Goal: Task Accomplishment & Management: Use online tool/utility

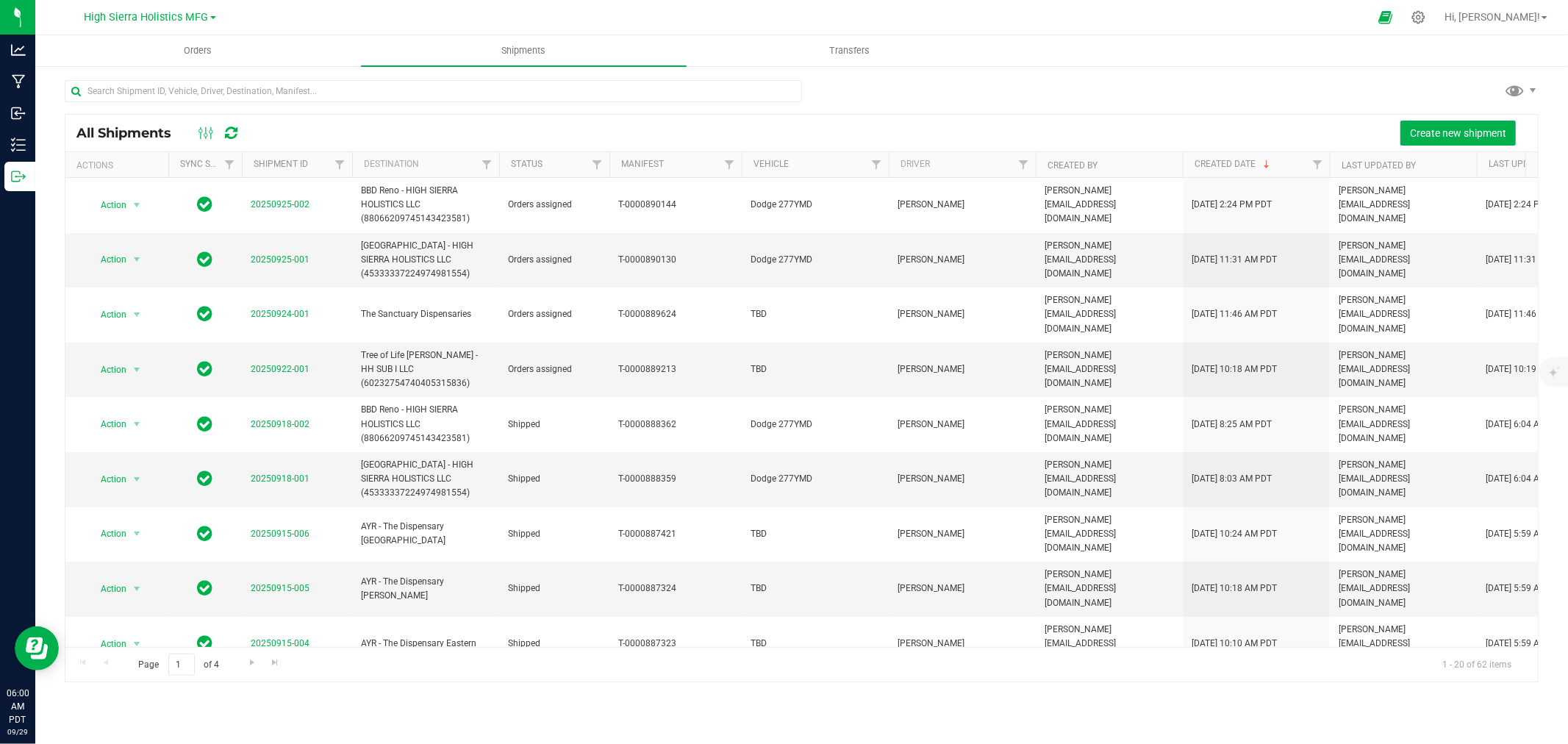
click at [292, 13] on div at bounding box center [816, 17] width 1106 height 29
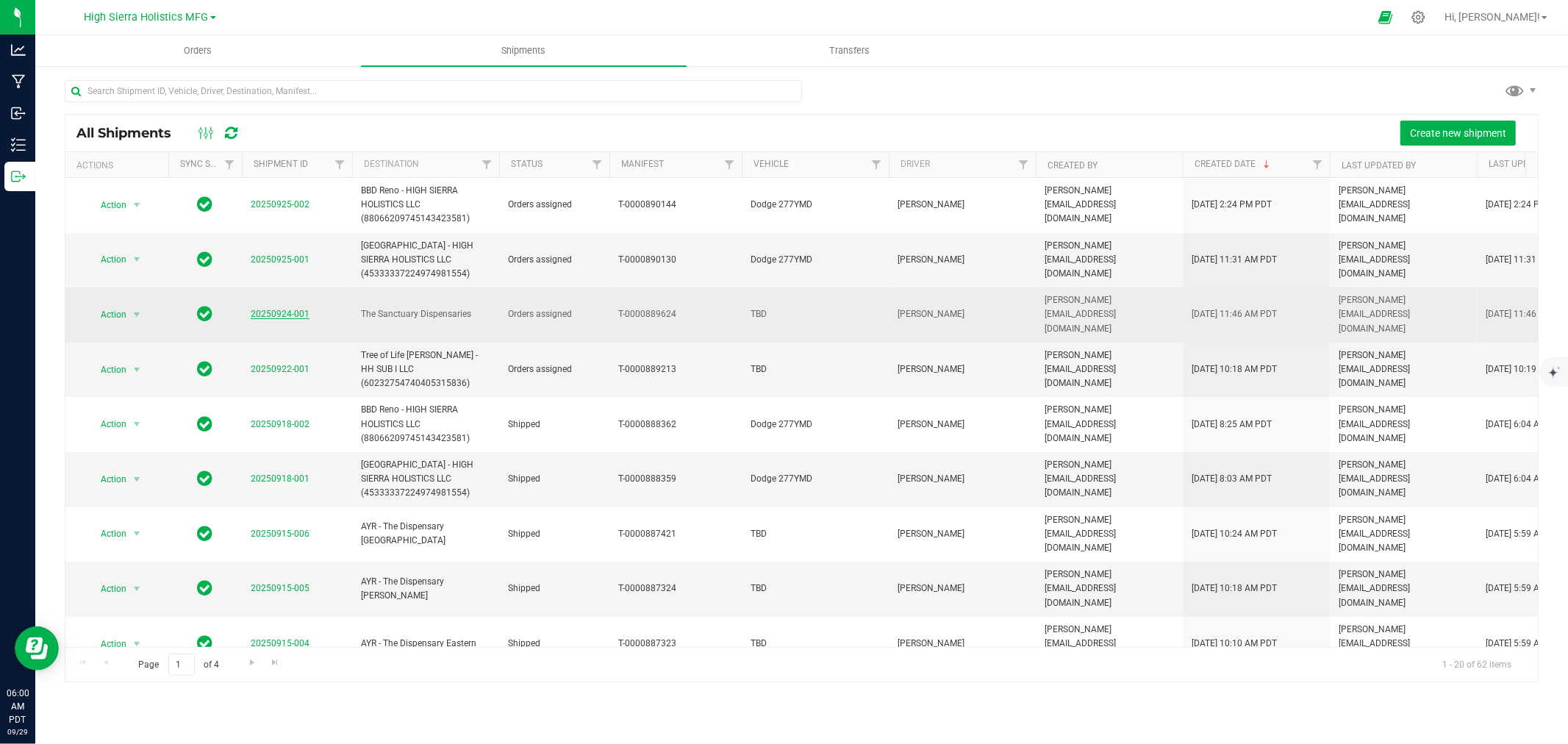
click at [289, 310] on link "20250924-001" at bounding box center [280, 314] width 59 height 11
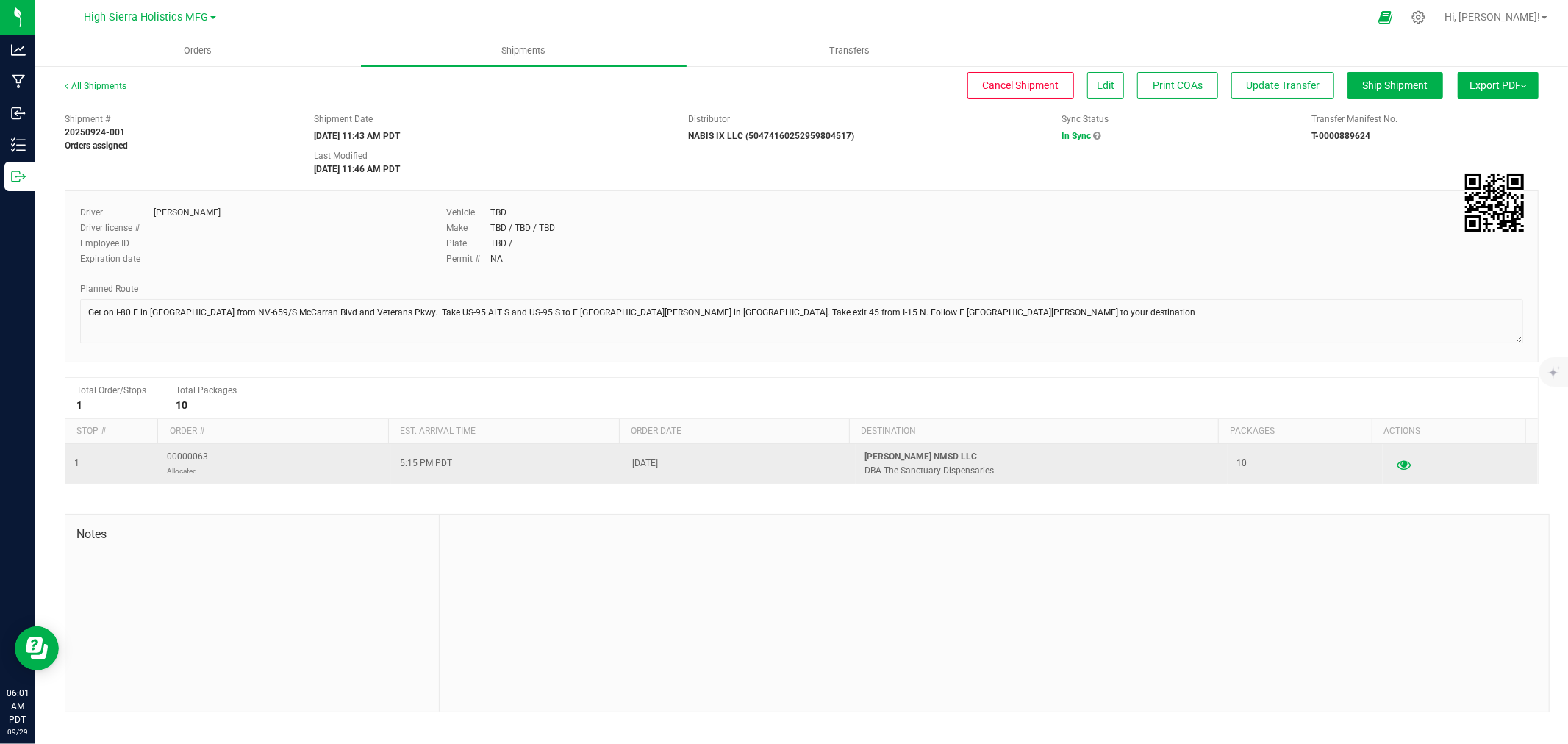
click at [1397, 463] on icon "button" at bounding box center [1404, 464] width 14 height 11
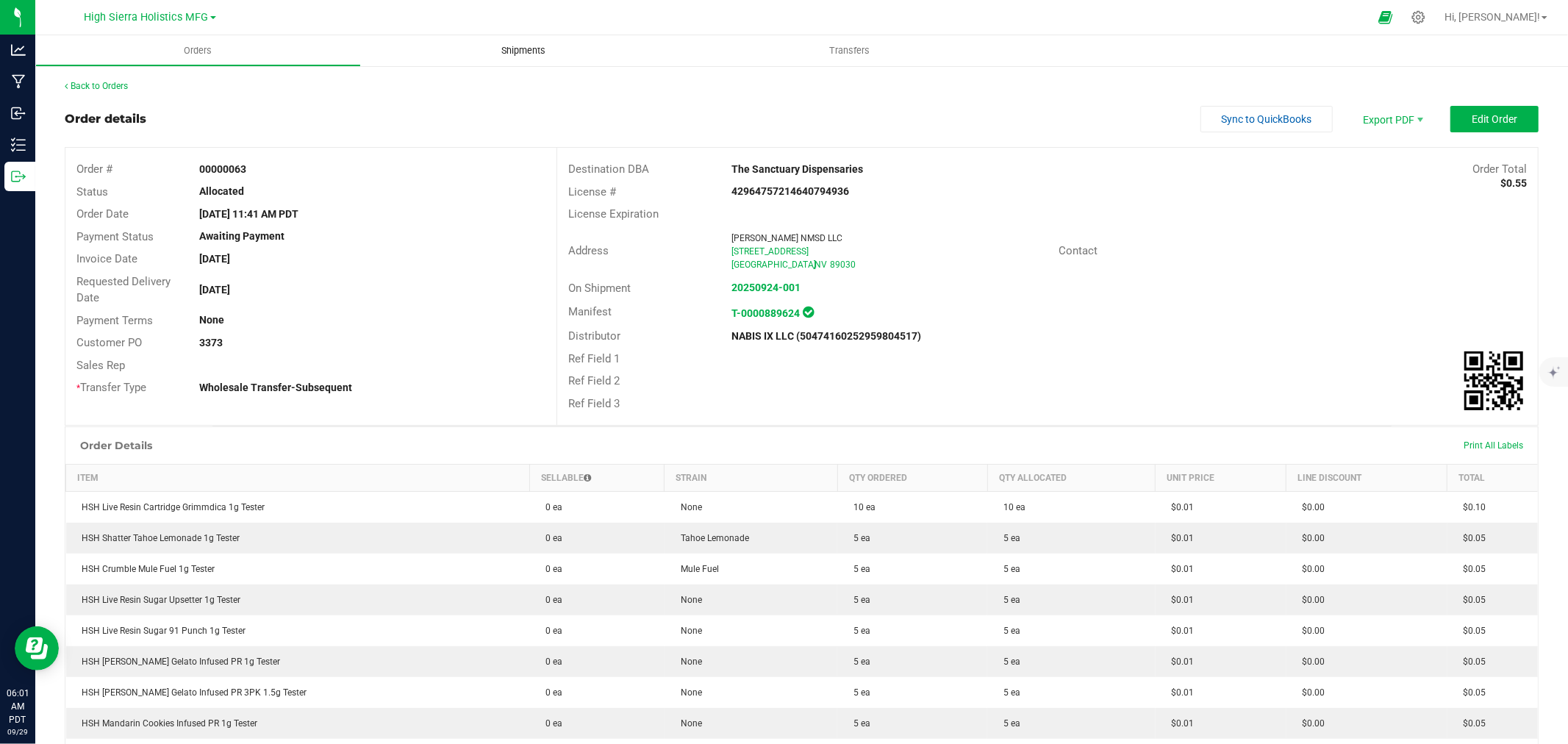
click at [504, 60] on uib-tab-heading "Shipments" at bounding box center [524, 50] width 325 height 31
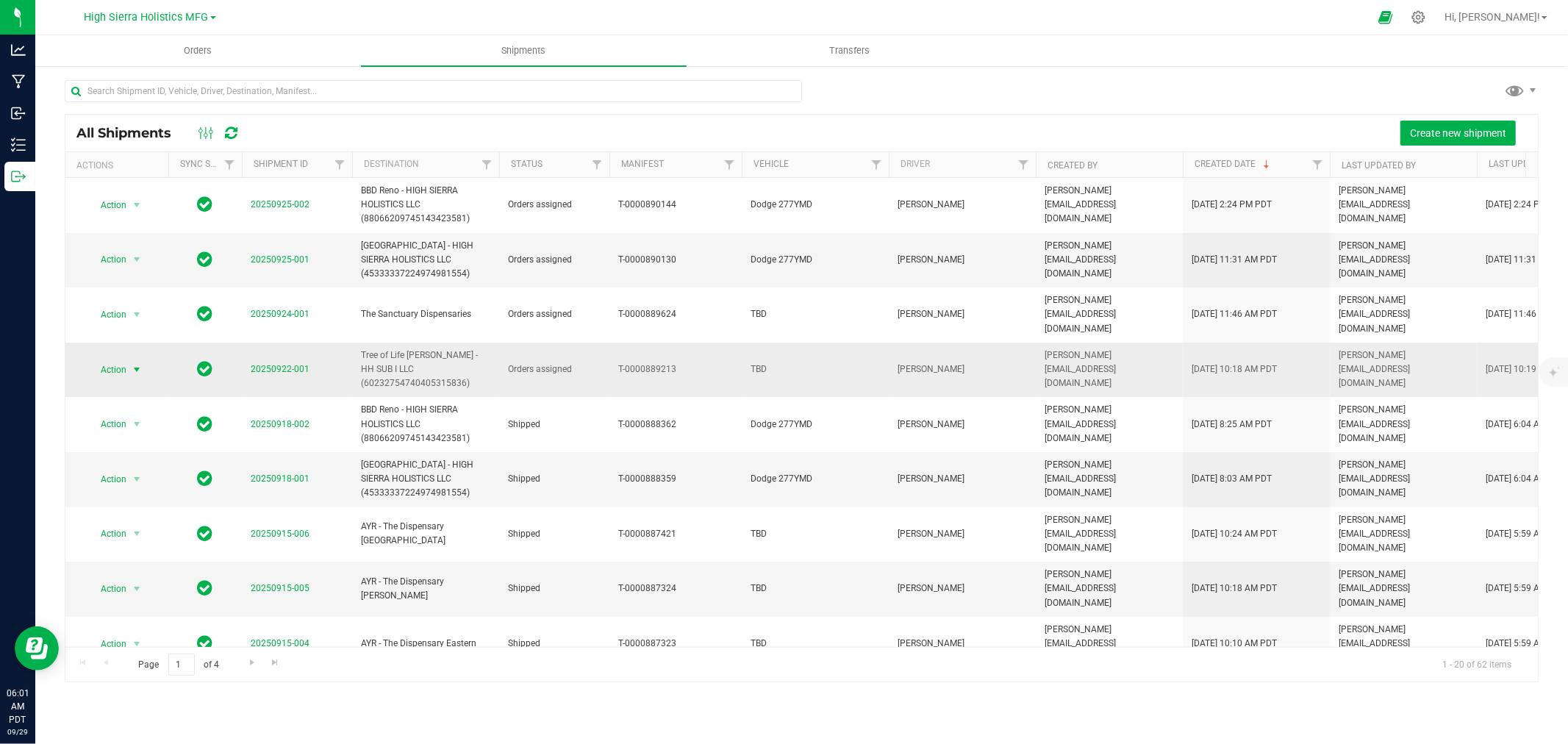
click at [121, 360] on span "Action" at bounding box center [107, 370] width 40 height 21
click at [142, 491] on li "Ship shipment" at bounding box center [143, 501] width 110 height 22
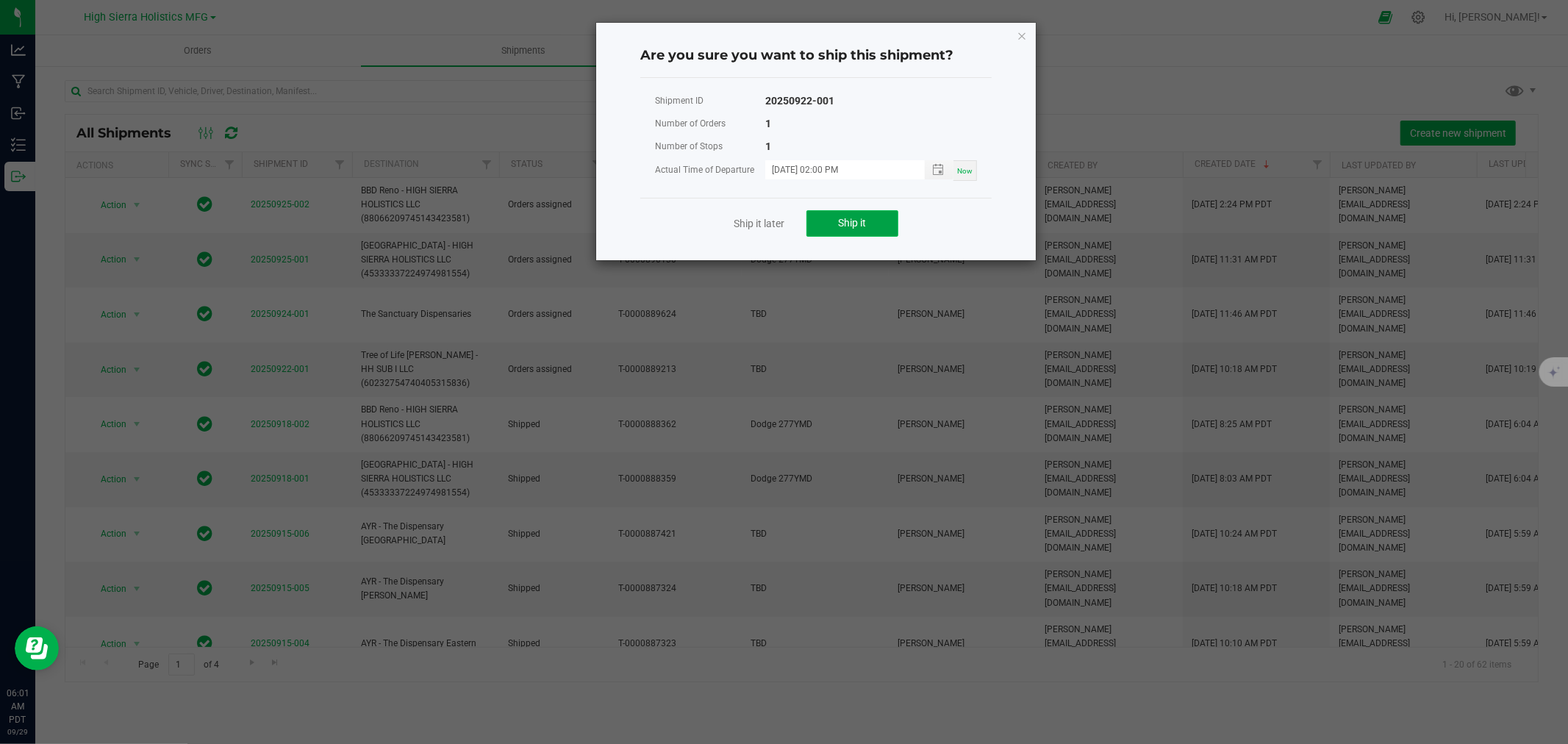
click at [833, 225] on button "Ship it" at bounding box center [852, 224] width 92 height 27
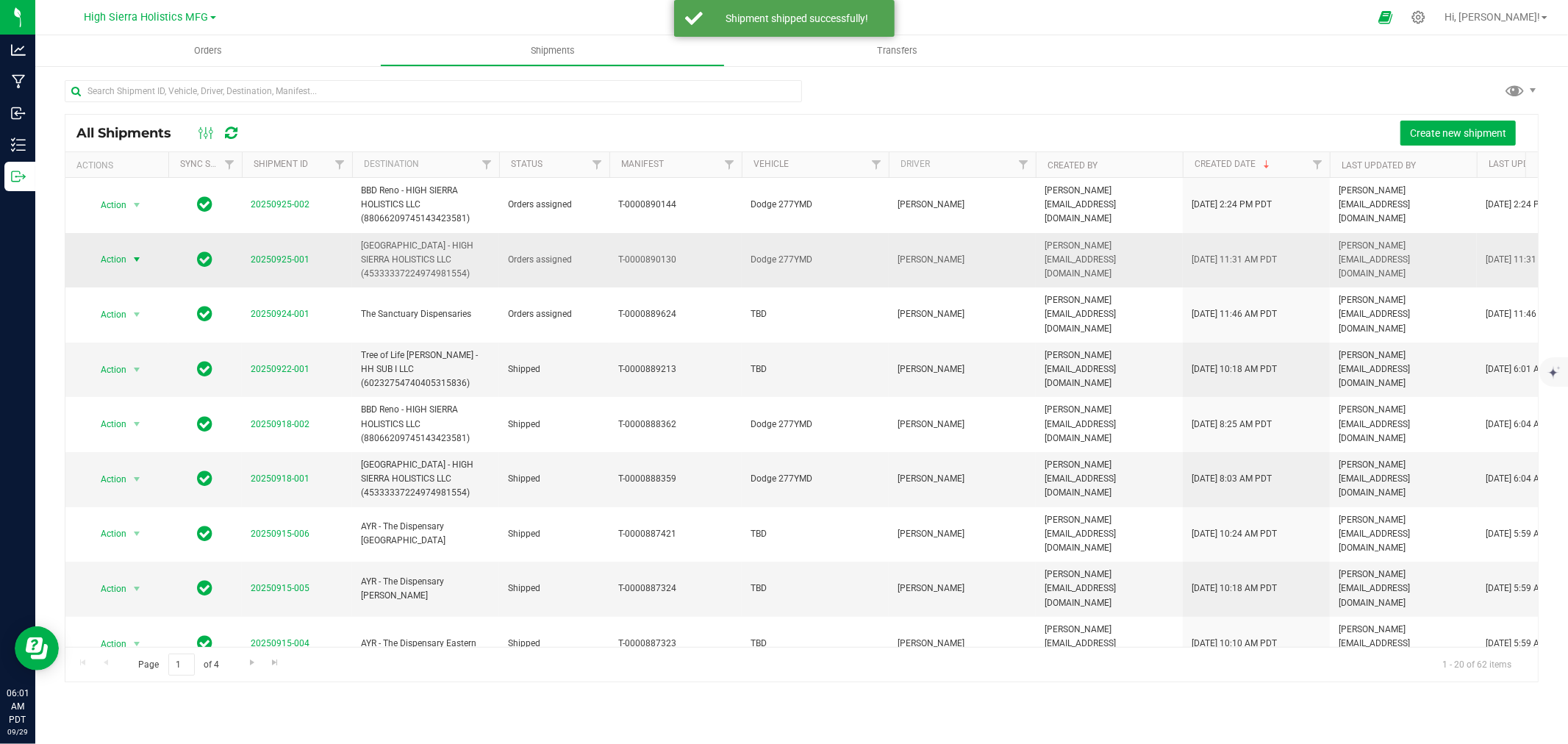
click at [121, 255] on span "Action" at bounding box center [107, 259] width 40 height 21
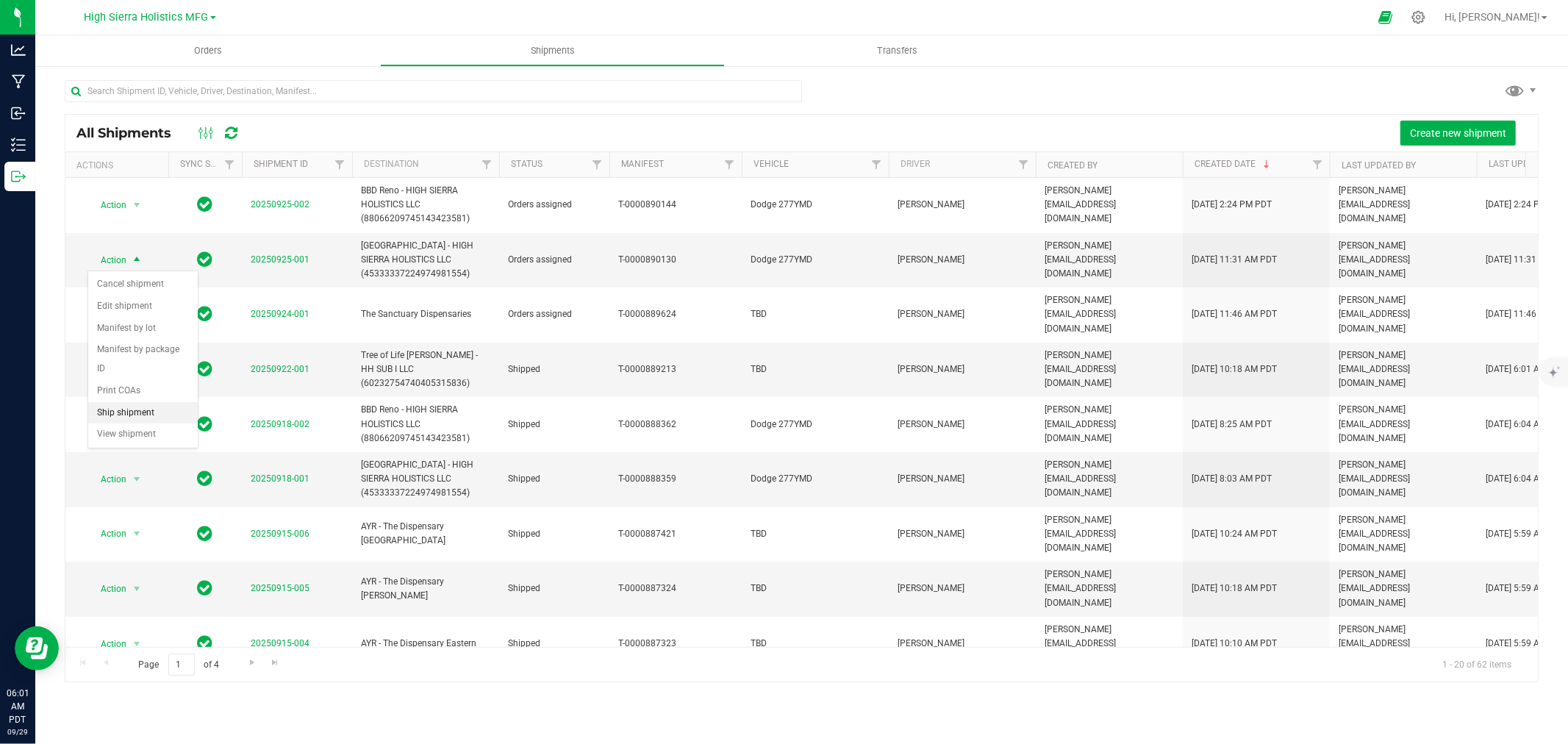
click at [120, 410] on li "Ship shipment" at bounding box center [143, 413] width 110 height 22
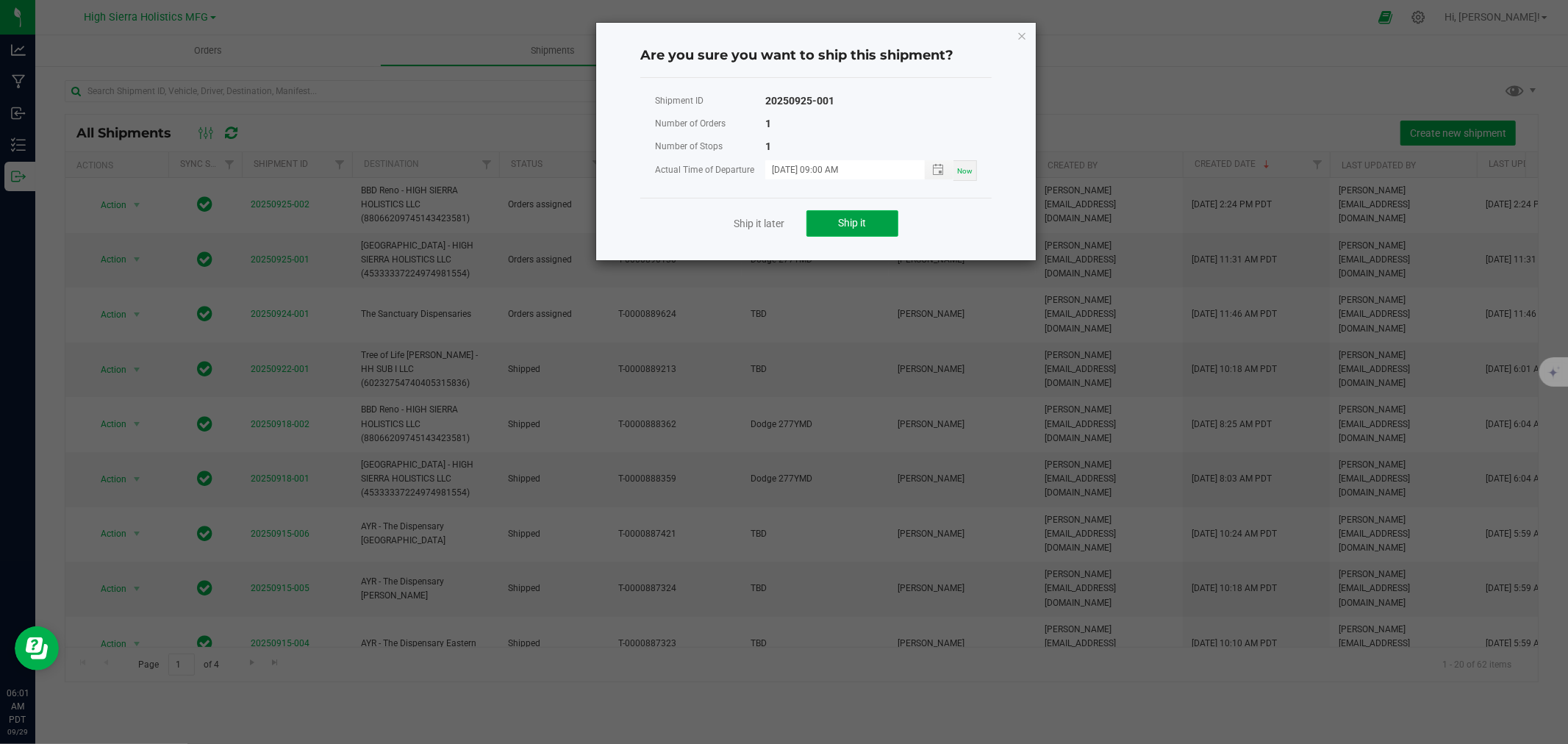
click at [833, 225] on button "Ship it" at bounding box center [852, 224] width 92 height 27
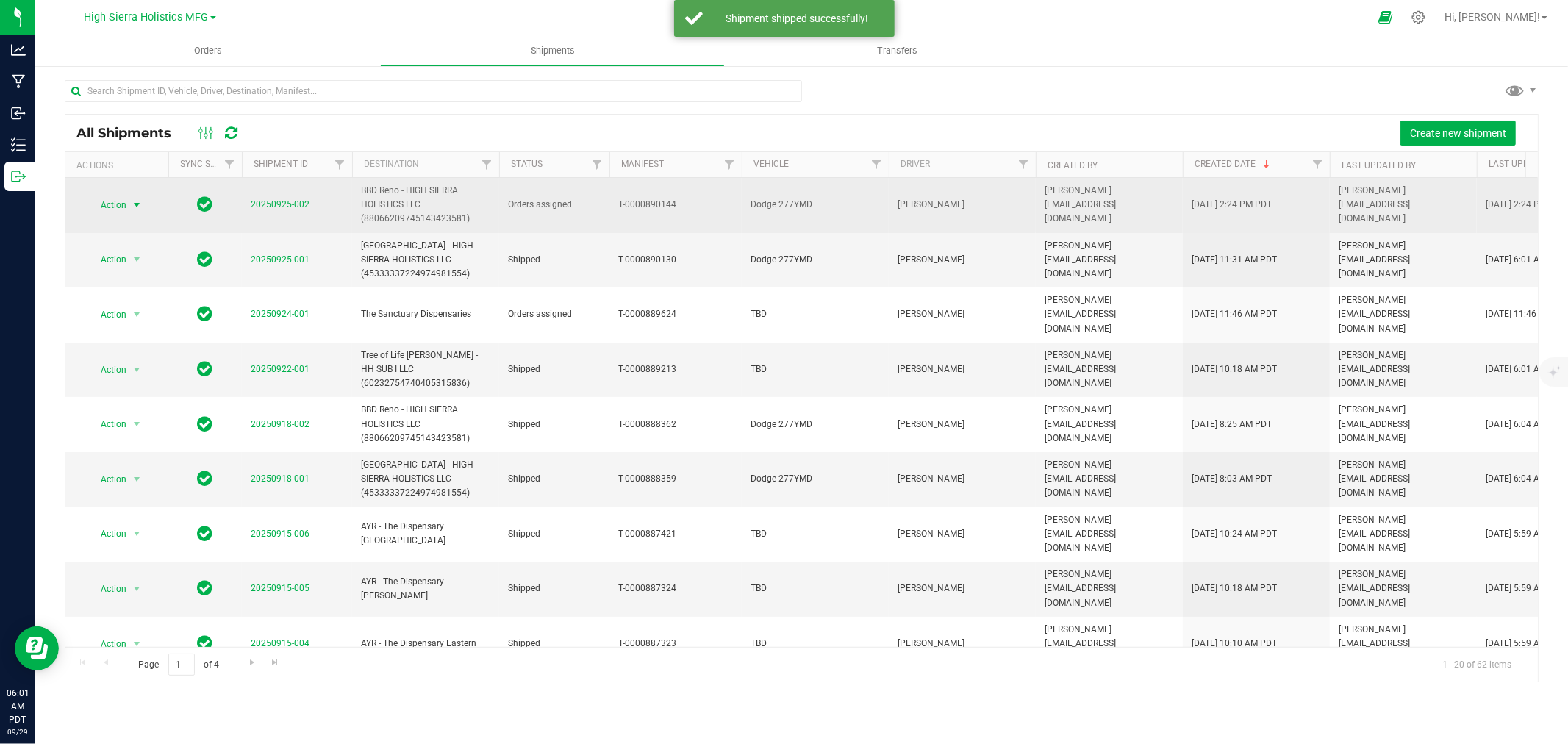
click at [135, 199] on span "select" at bounding box center [137, 205] width 18 height 21
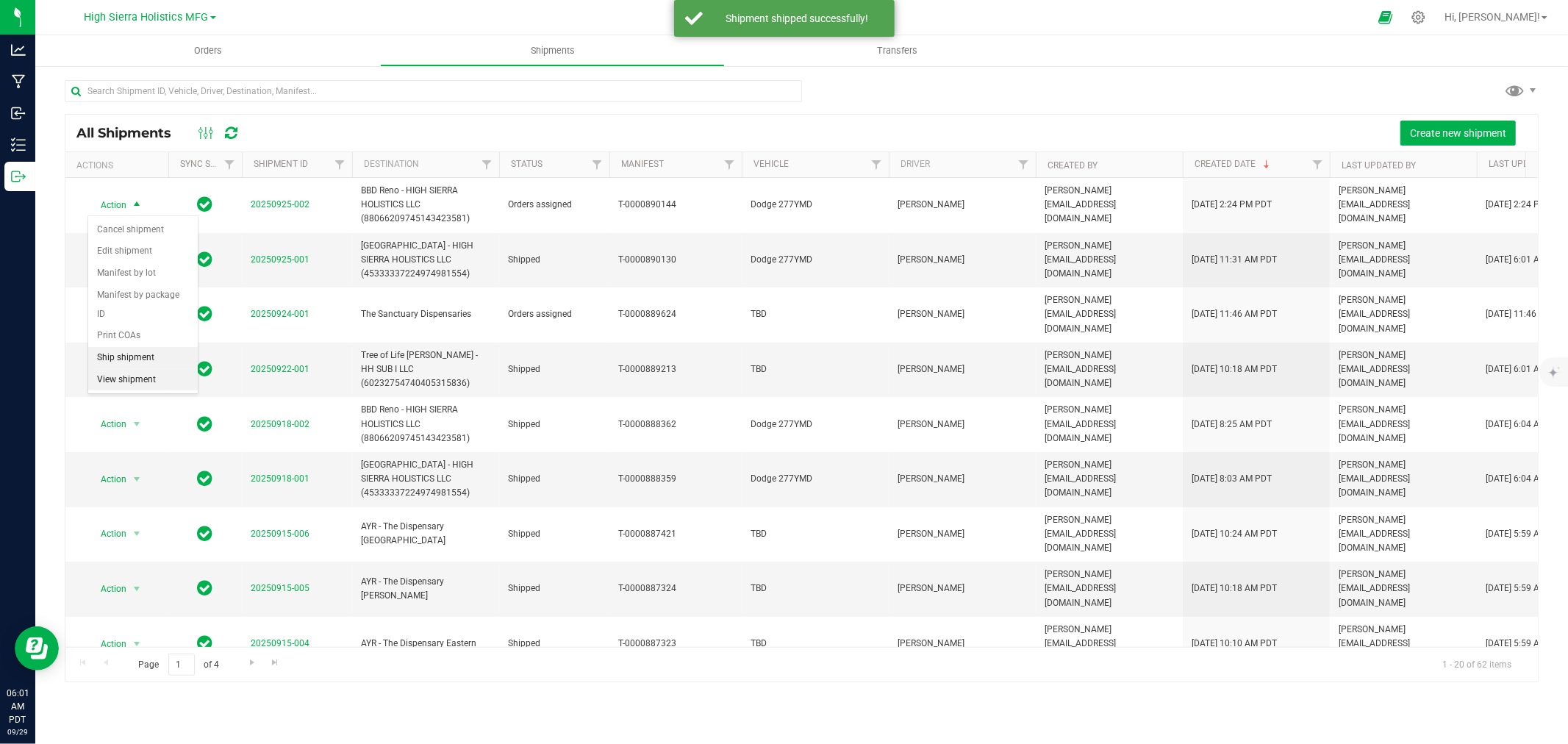
drag, startPoint x: 107, startPoint y: 362, endPoint x: 109, endPoint y: 377, distance: 15.1
click at [116, 400] on body "Analytics Manufacturing Inbound Inventory Outbound 06:01 AM PDT [DATE] 09/29 Hi…" at bounding box center [784, 372] width 1568 height 744
click at [110, 357] on li "Ship shipment" at bounding box center [143, 358] width 110 height 22
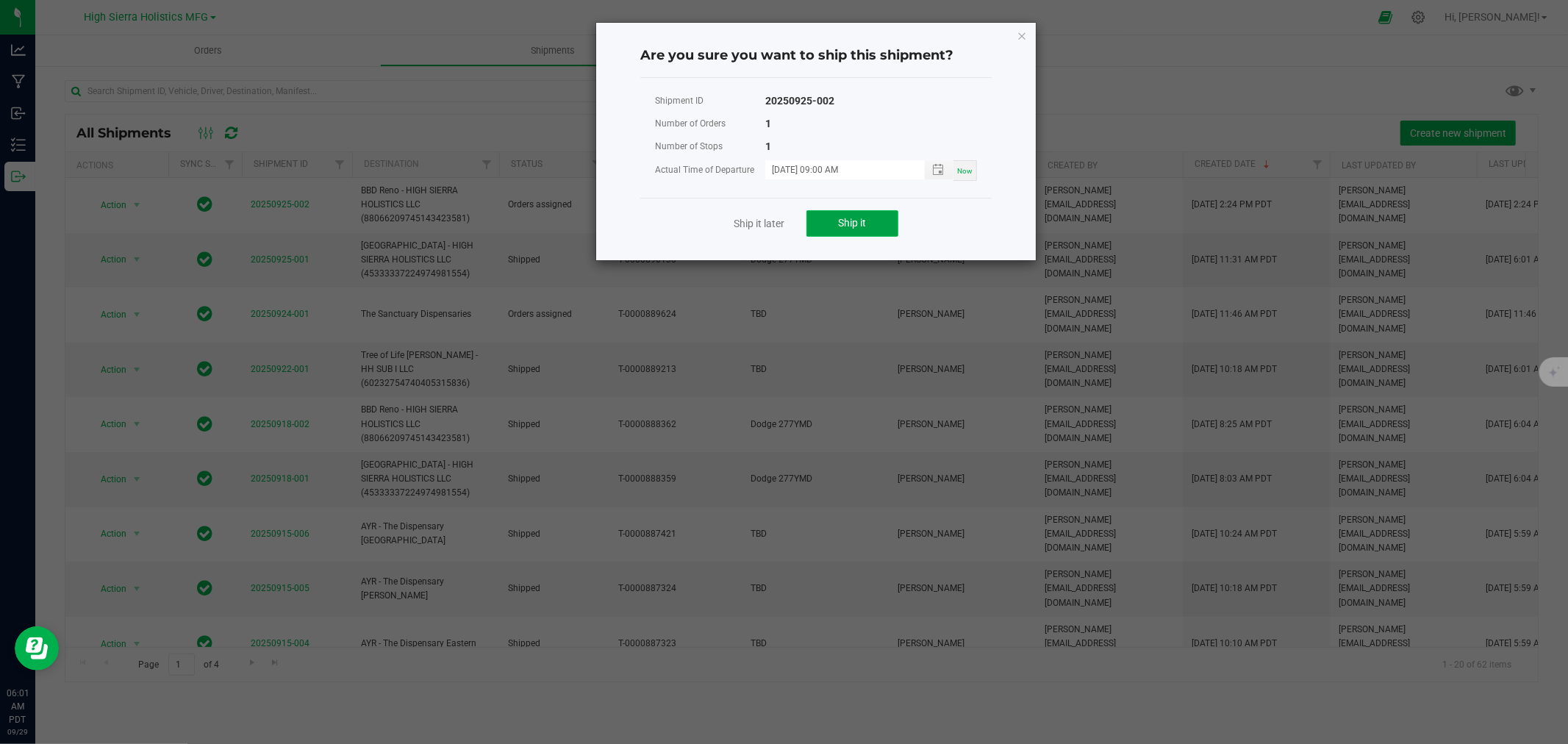
click at [883, 231] on button "Ship it" at bounding box center [852, 224] width 92 height 27
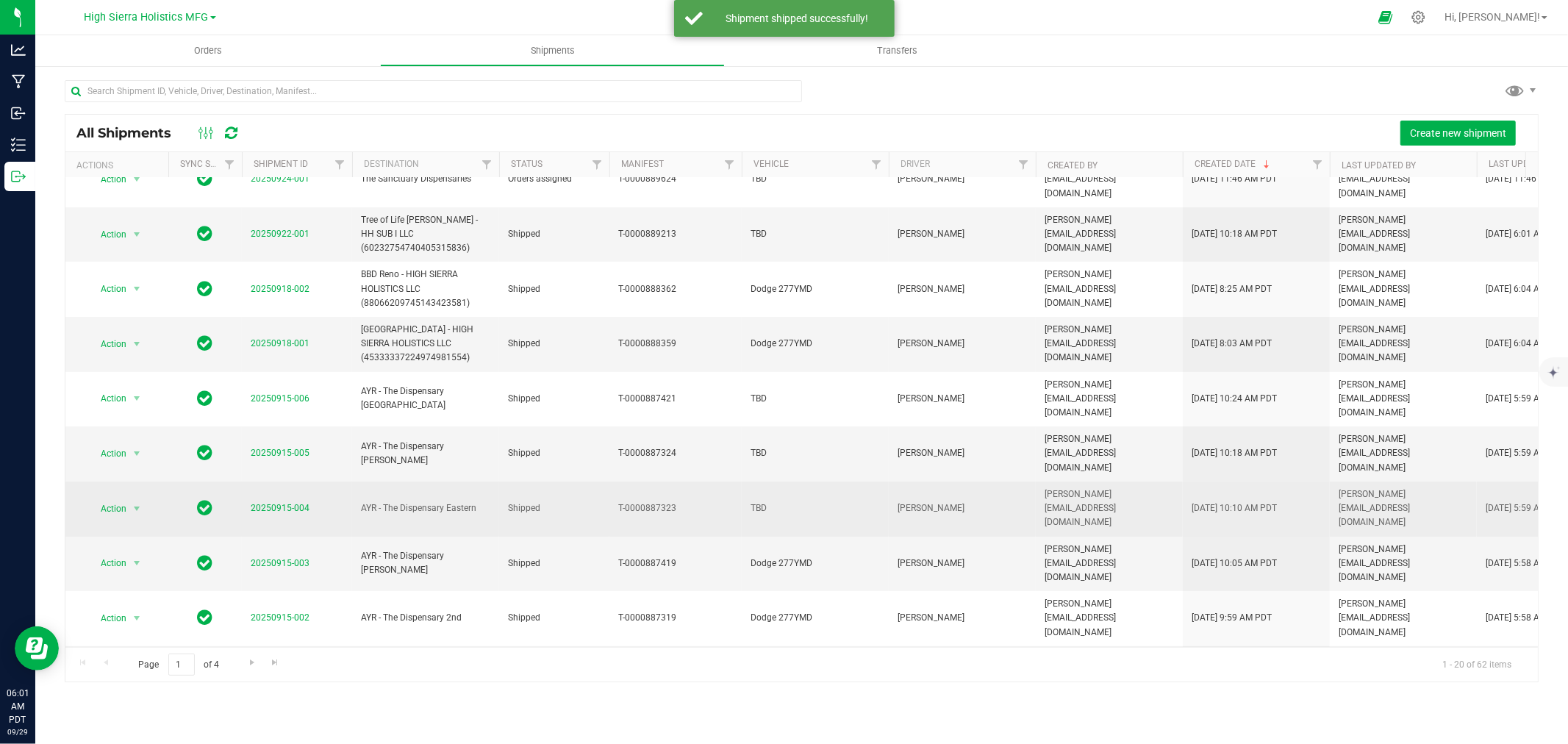
scroll to position [164, 0]
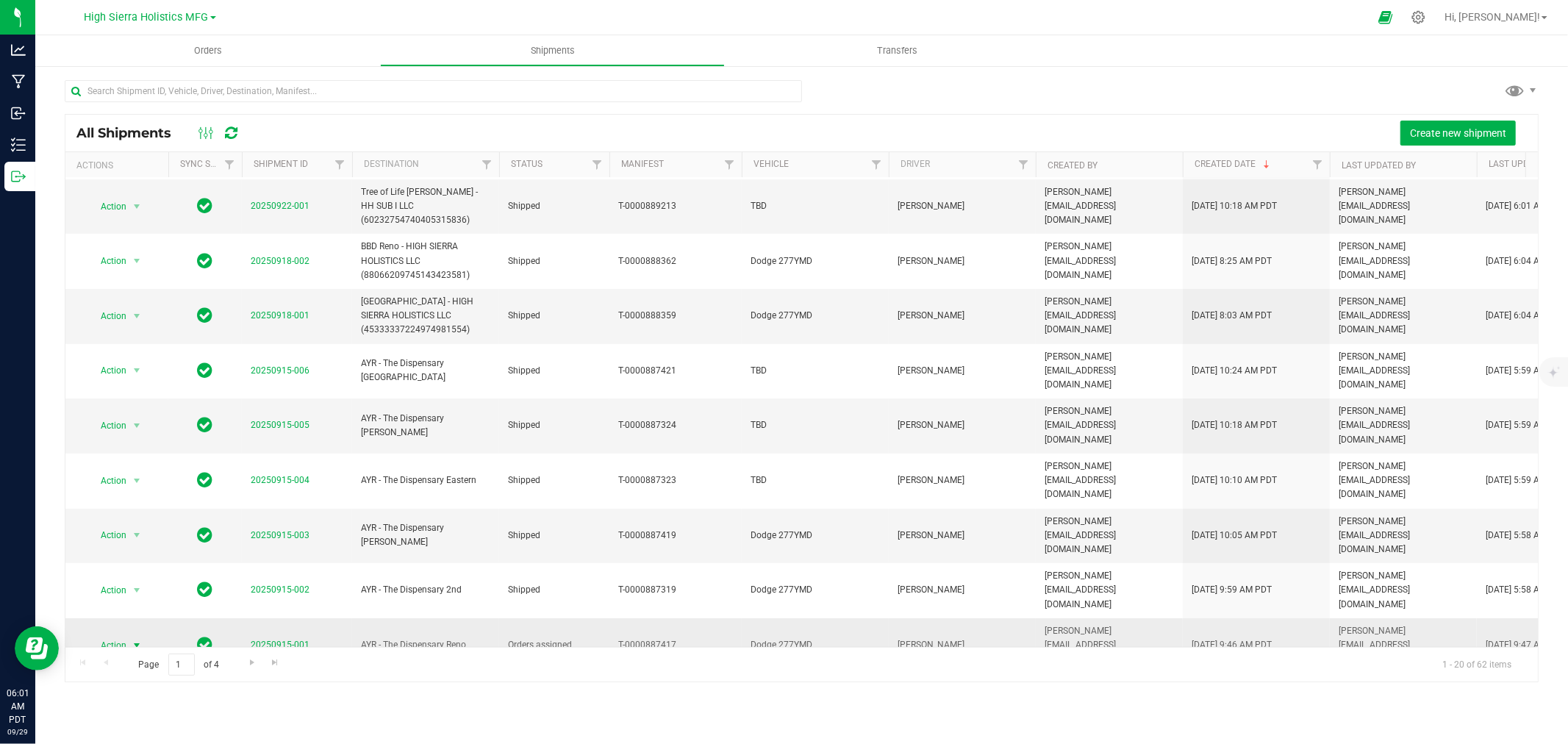
click at [132, 640] on span "select" at bounding box center [136, 645] width 11 height 11
click at [138, 678] on li "Ship shipment" at bounding box center [143, 673] width 110 height 22
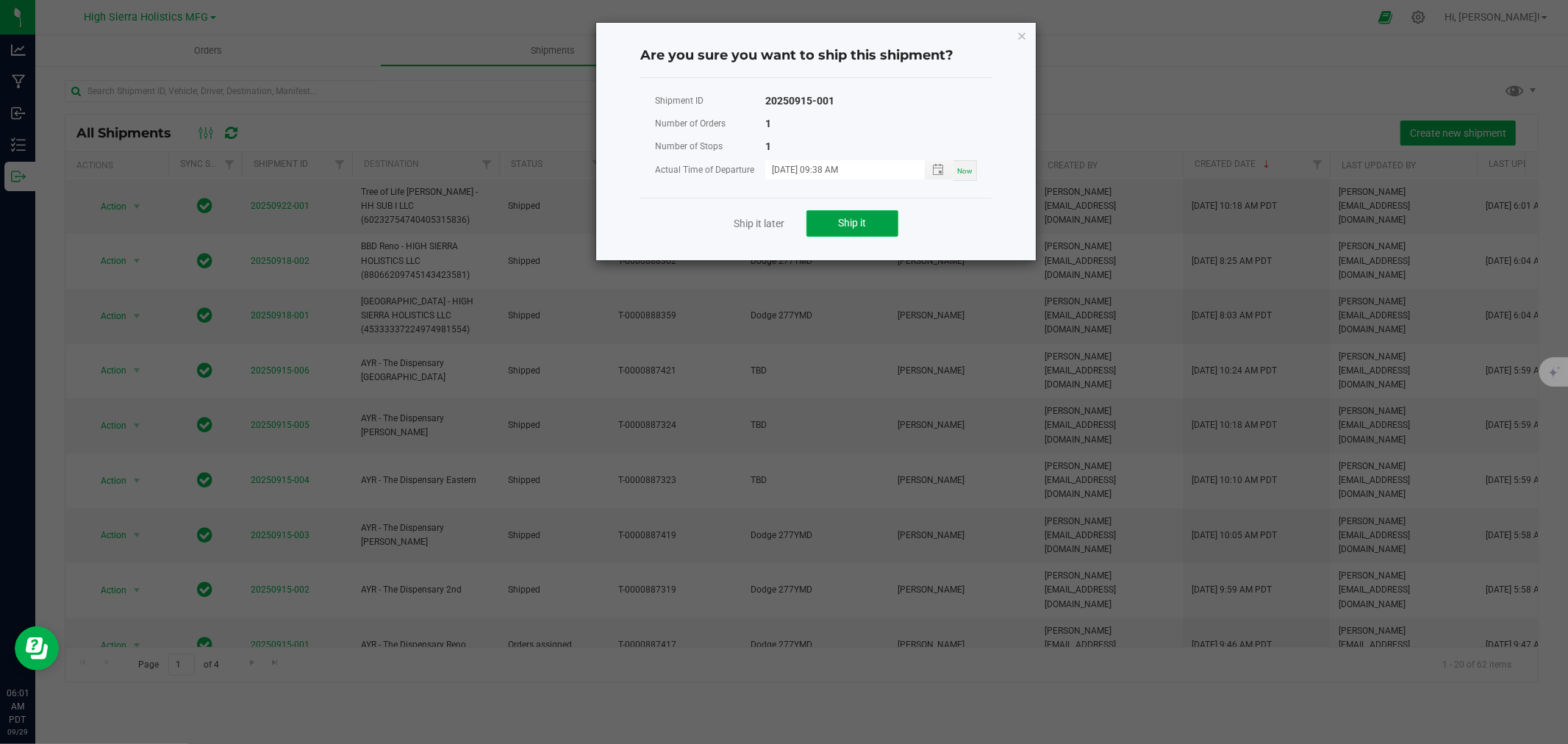
drag, startPoint x: 863, startPoint y: 216, endPoint x: 862, endPoint y: 228, distance: 12.0
click at [862, 228] on span "Ship it" at bounding box center [852, 222] width 28 height 11
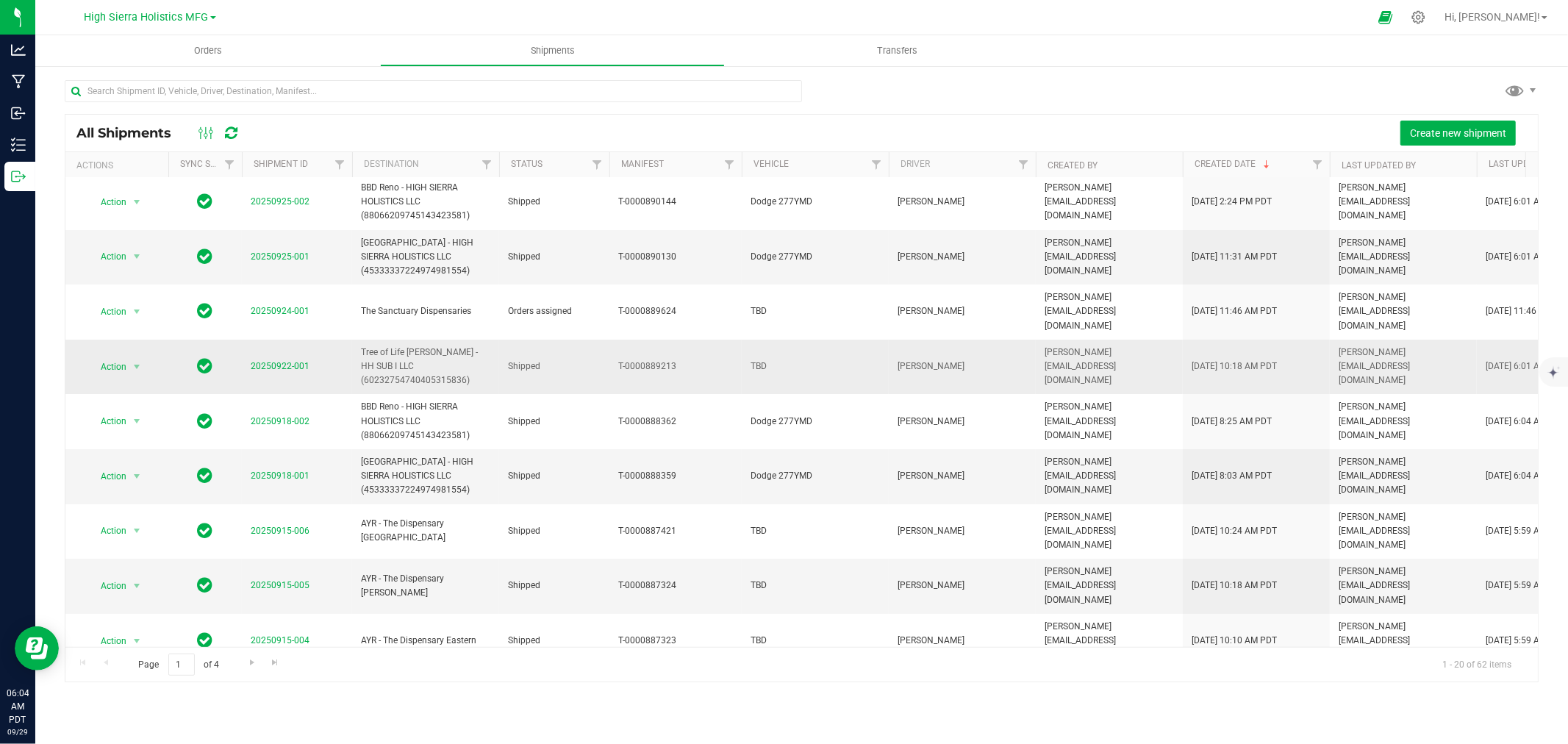
scroll to position [0, 0]
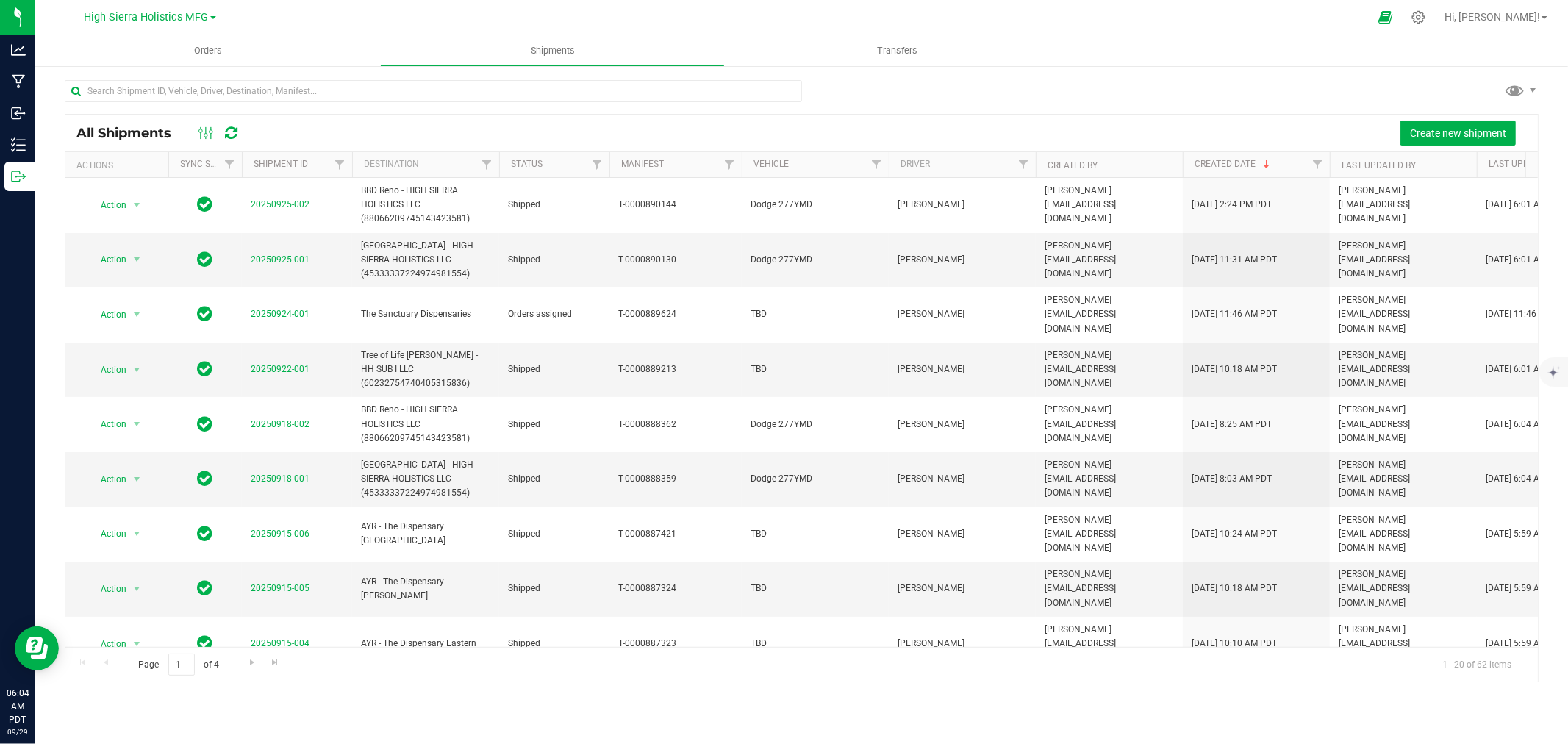
click at [678, 23] on div at bounding box center [816, 17] width 1106 height 29
click at [572, 18] on div at bounding box center [816, 17] width 1106 height 29
